Goal: Navigation & Orientation: Understand site structure

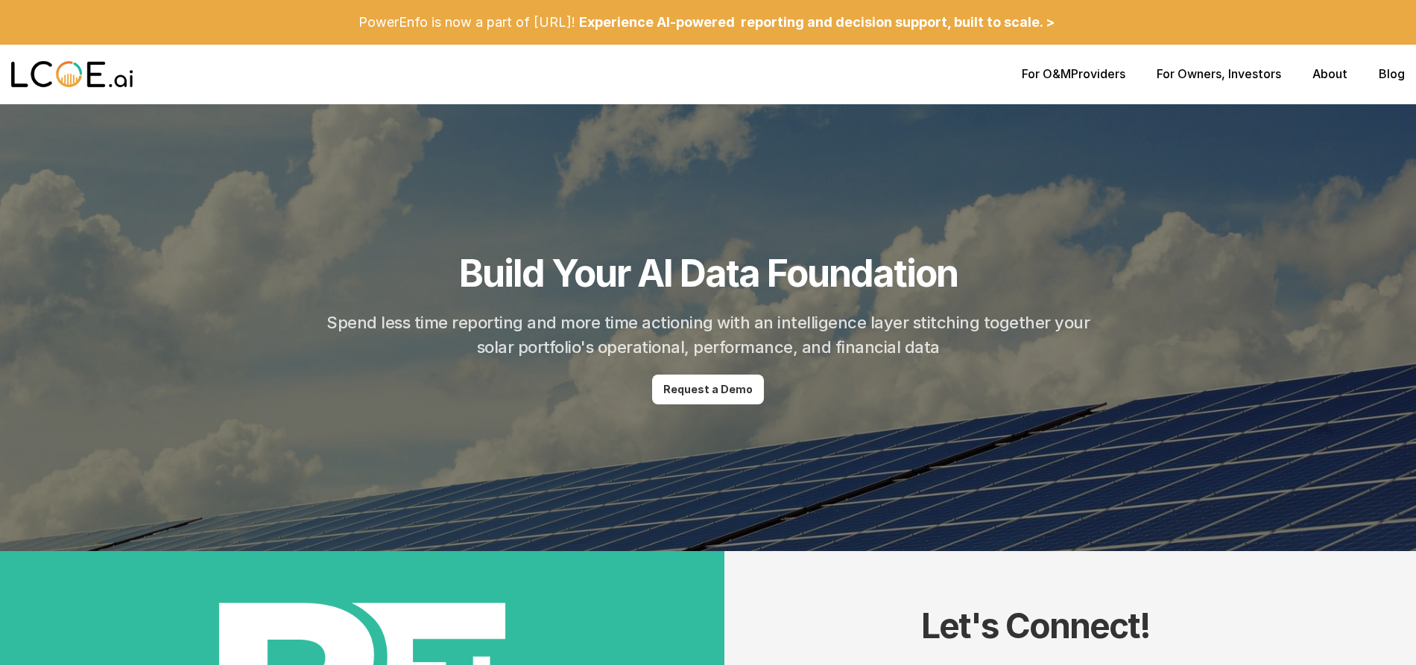
click at [1333, 75] on link "About" at bounding box center [1329, 73] width 35 height 15
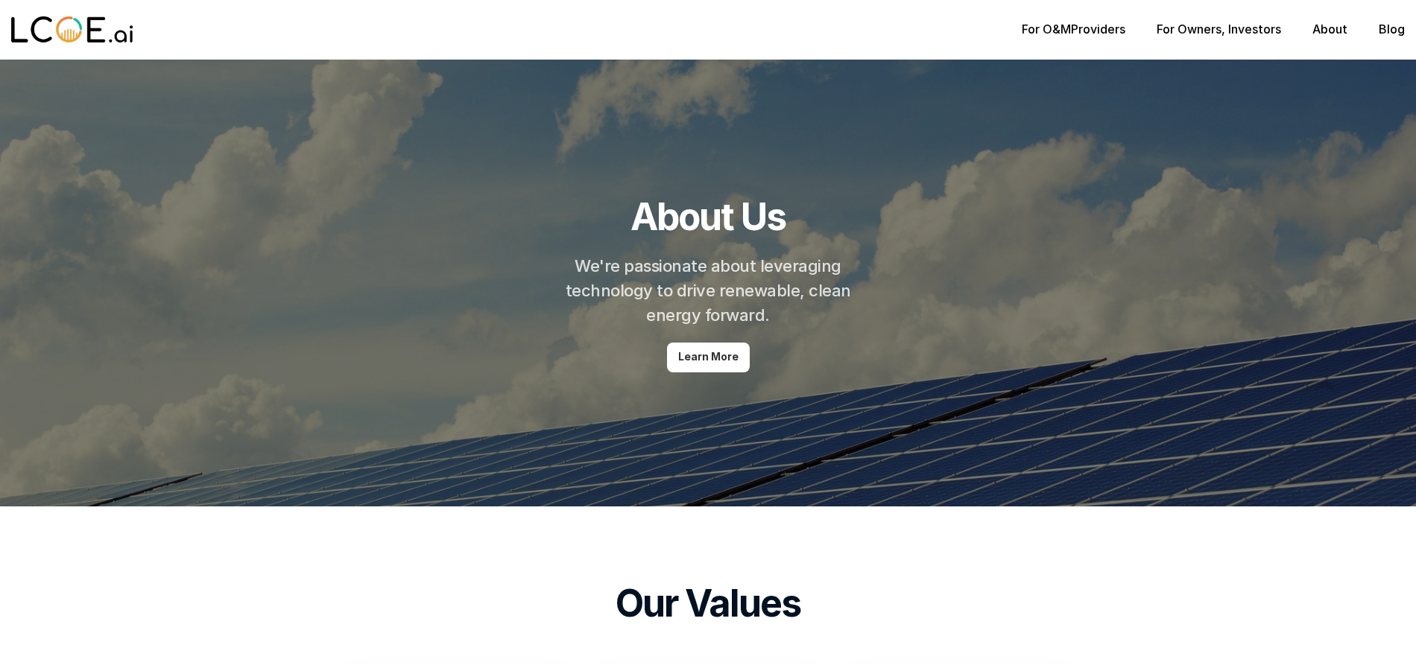
click at [1328, 32] on link "About" at bounding box center [1329, 29] width 35 height 15
click at [1221, 32] on link "For Owners" at bounding box center [1189, 29] width 65 height 15
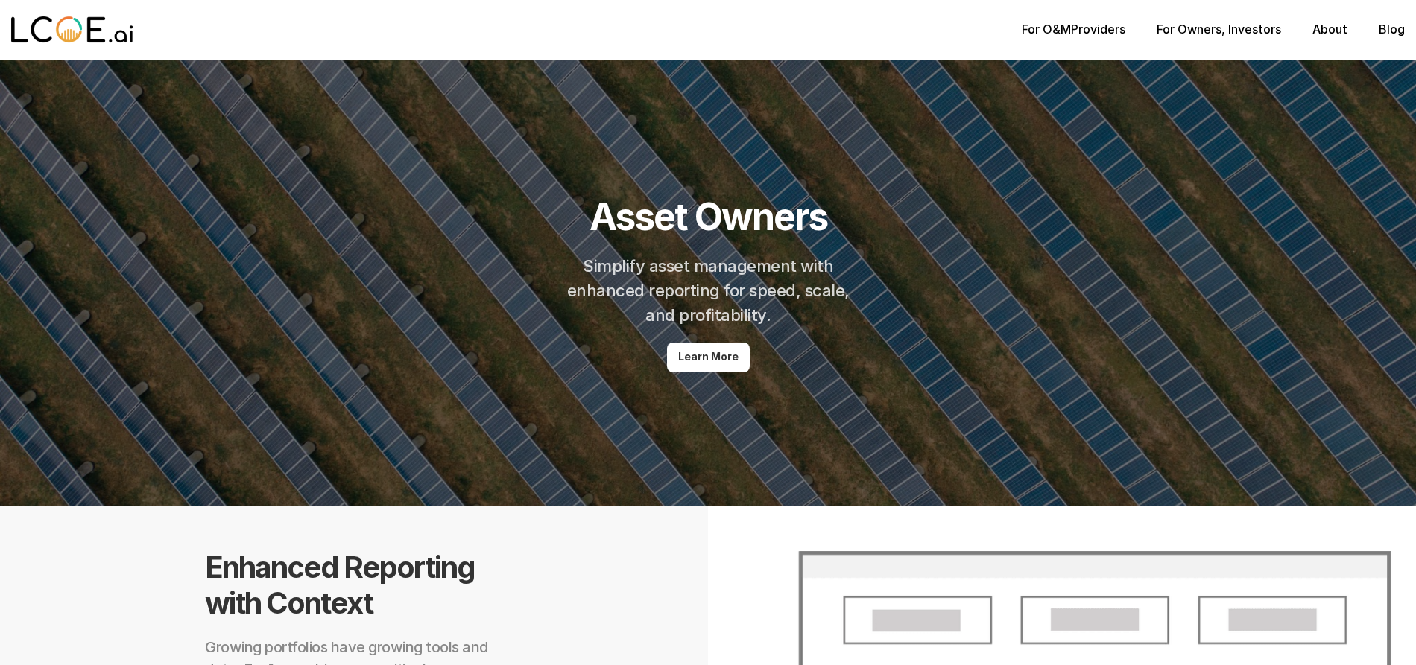
click at [1326, 36] on link "About" at bounding box center [1329, 29] width 35 height 15
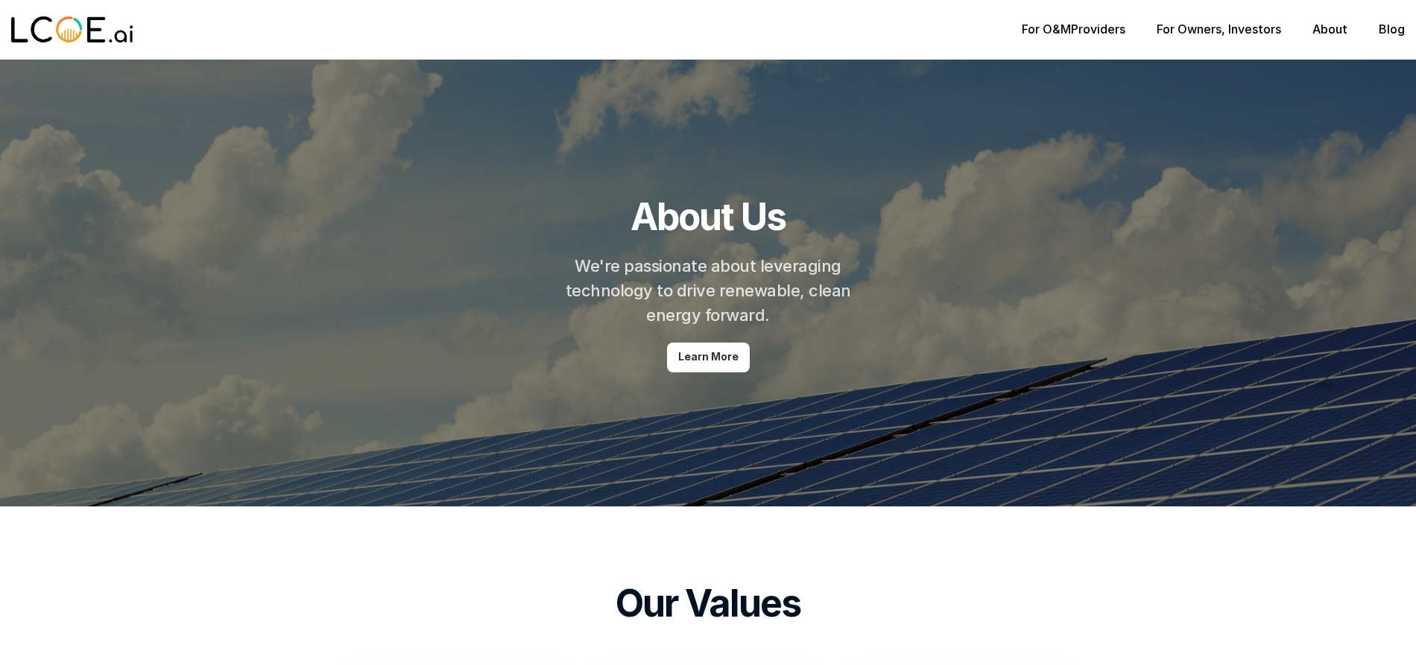
click at [104, 25] on img at bounding box center [72, 30] width 122 height 30
